Goal: Task Accomplishment & Management: Complete application form

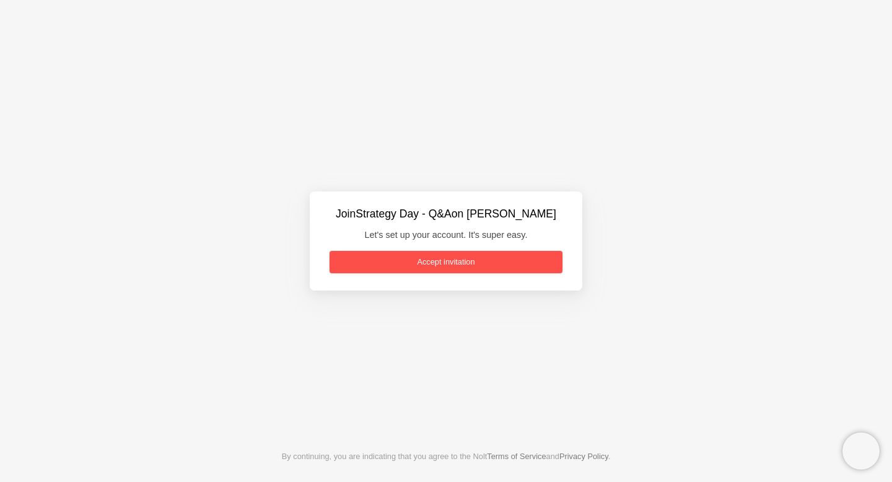
click at [455, 266] on link "Accept invitation" at bounding box center [446, 262] width 233 height 22
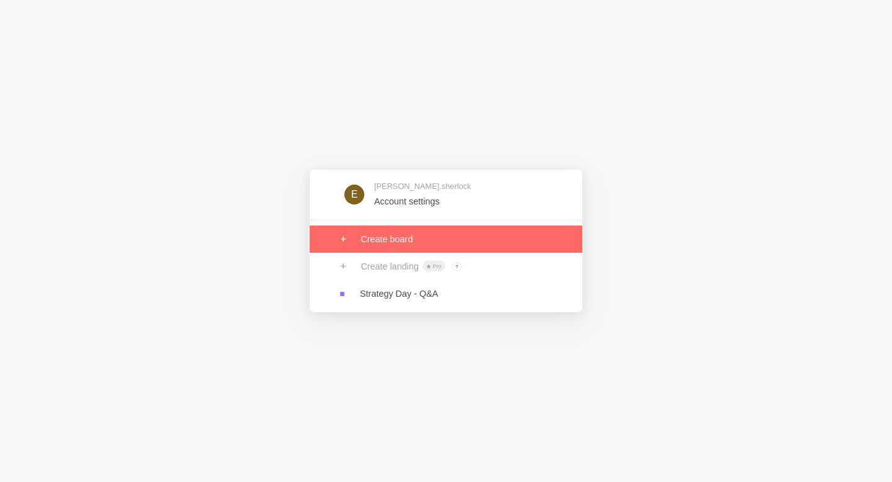
click at [367, 237] on link at bounding box center [446, 239] width 273 height 27
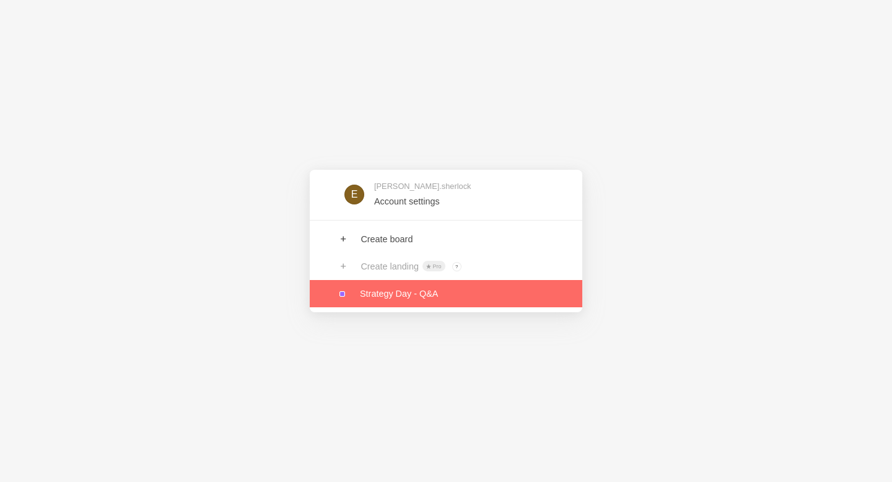
click at [379, 298] on link at bounding box center [446, 293] width 273 height 27
